Goal: Transaction & Acquisition: Book appointment/travel/reservation

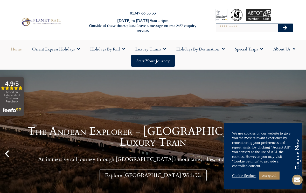
click at [271, 173] on link "Accept All" at bounding box center [268, 176] width 21 height 8
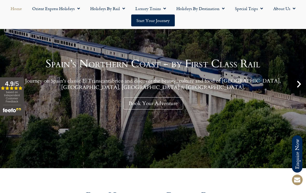
scroll to position [69, 0]
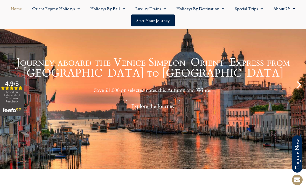
click at [140, 106] on div "Explore the Journey" at bounding box center [153, 106] width 54 height 12
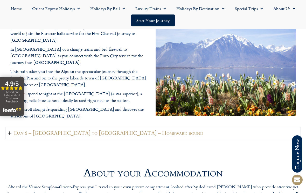
scroll to position [1117, 0]
click at [162, 5] on span "Menu" at bounding box center [163, 8] width 5 height 9
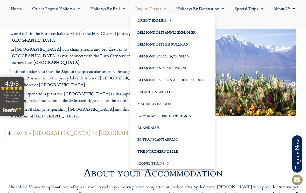
click at [154, 21] on link "Orient Express" at bounding box center [172, 20] width 85 height 12
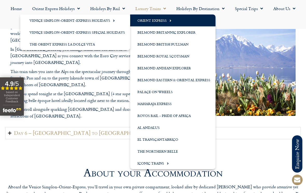
click at [40, 21] on link "Venice Simplon-Orient-Express Holidays" at bounding box center [75, 20] width 110 height 12
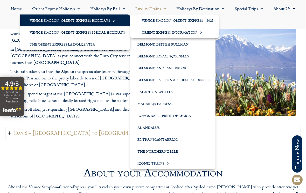
click at [74, 19] on link "Venice Simplon-Orient-Express Holidays" at bounding box center [75, 20] width 110 height 12
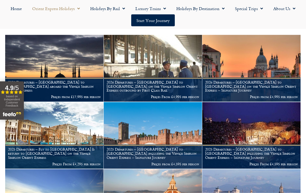
scroll to position [142, 0]
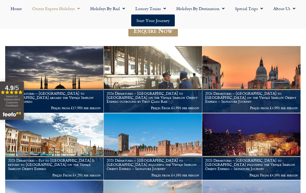
click at [41, 159] on h1 "2025 Departures – Fly to [GEOGRAPHIC_DATA] & return to [GEOGRAPHIC_DATA] on the…" at bounding box center [54, 164] width 92 height 12
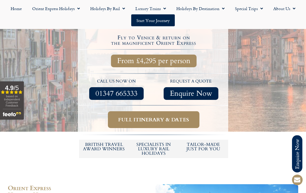
scroll to position [176, 0]
click at [134, 117] on span "Full itinerary & dates" at bounding box center [153, 120] width 71 height 6
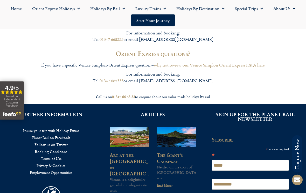
scroll to position [1565, 0]
